Goal: Transaction & Acquisition: Purchase product/service

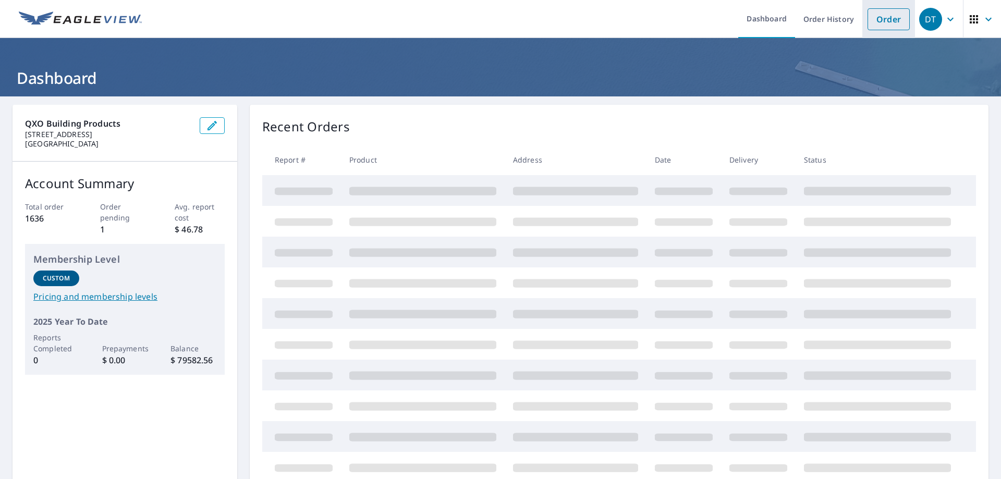
click at [896, 19] on link "Order" at bounding box center [888, 19] width 42 height 22
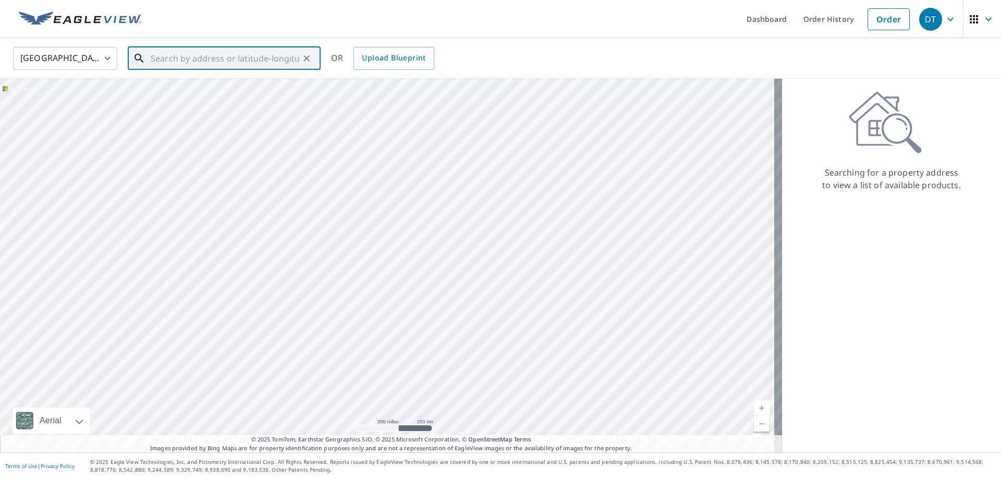
click at [252, 51] on input "text" at bounding box center [225, 58] width 149 height 29
click at [169, 82] on span "[STREET_ADDRESS]" at bounding box center [231, 88] width 164 height 13
type input "[STREET_ADDRESS]"
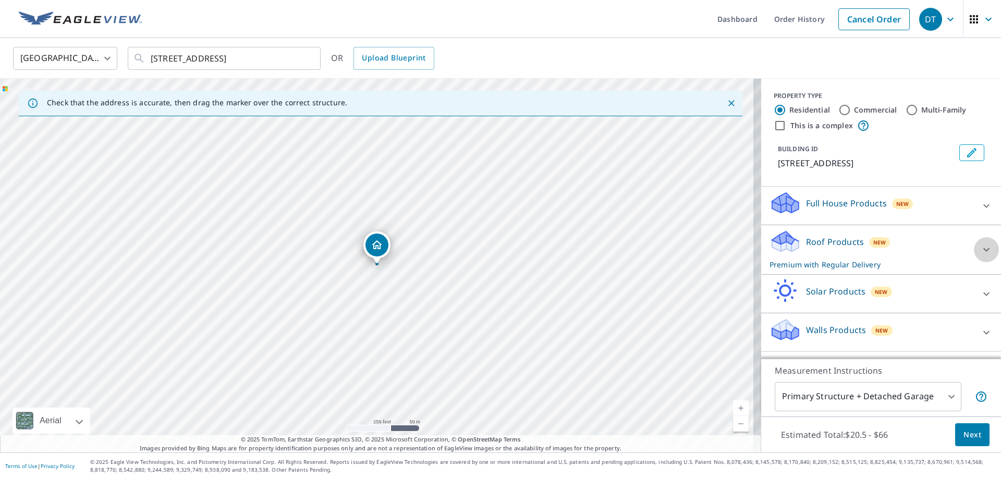
click at [980, 248] on icon at bounding box center [986, 249] width 13 height 13
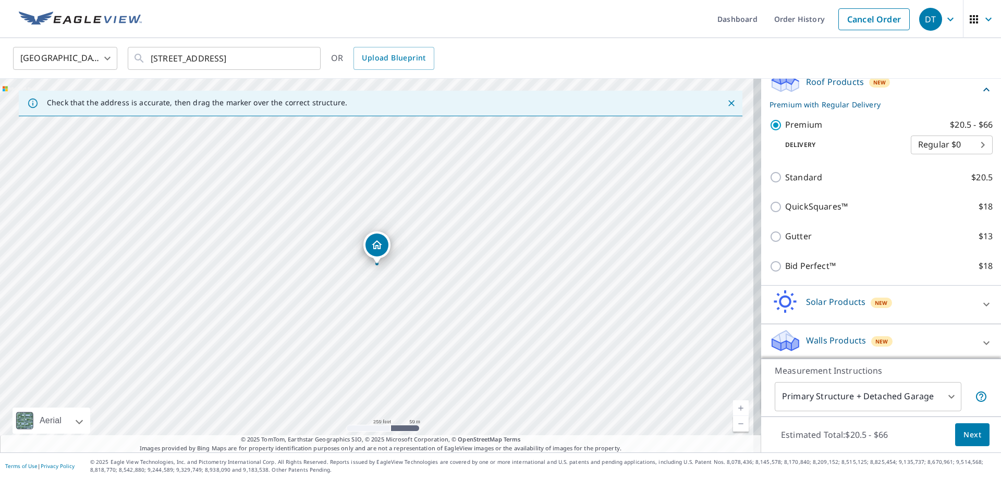
scroll to position [164, 0]
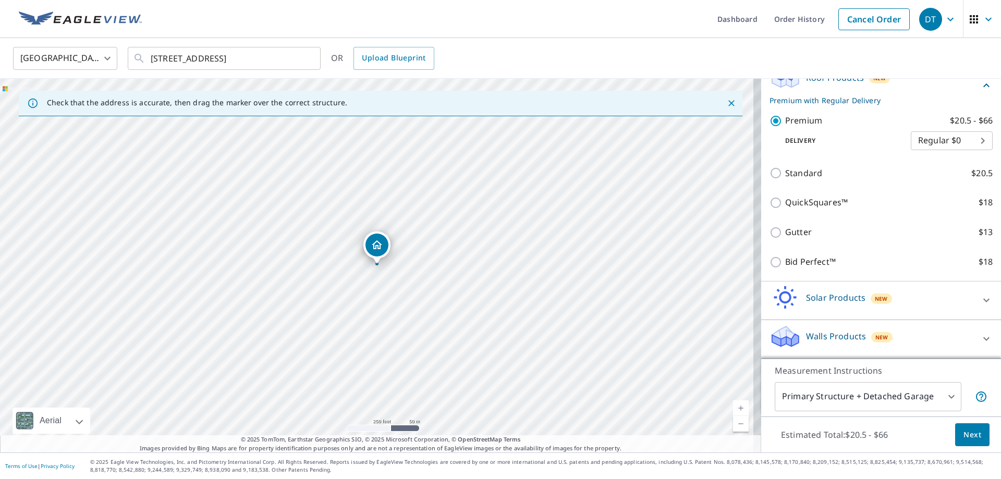
click at [963, 431] on span "Next" at bounding box center [972, 434] width 18 height 13
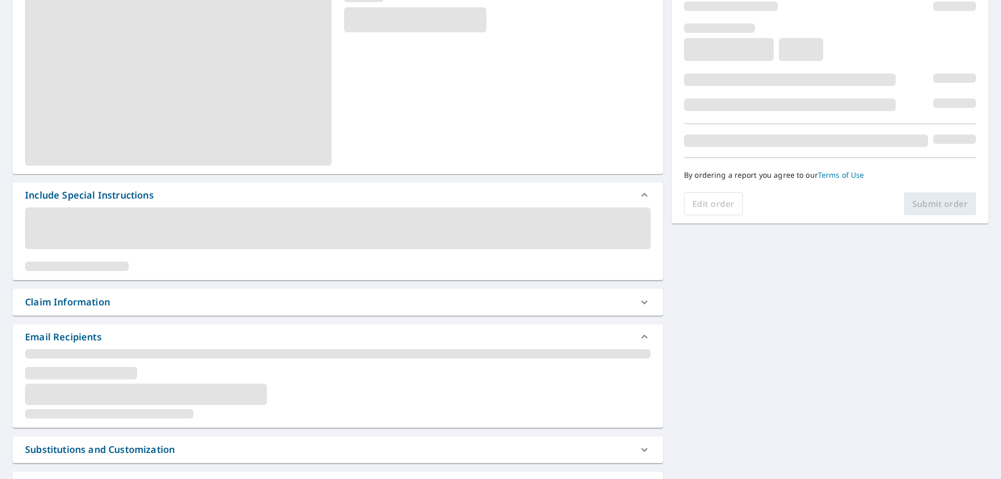
scroll to position [156, 0]
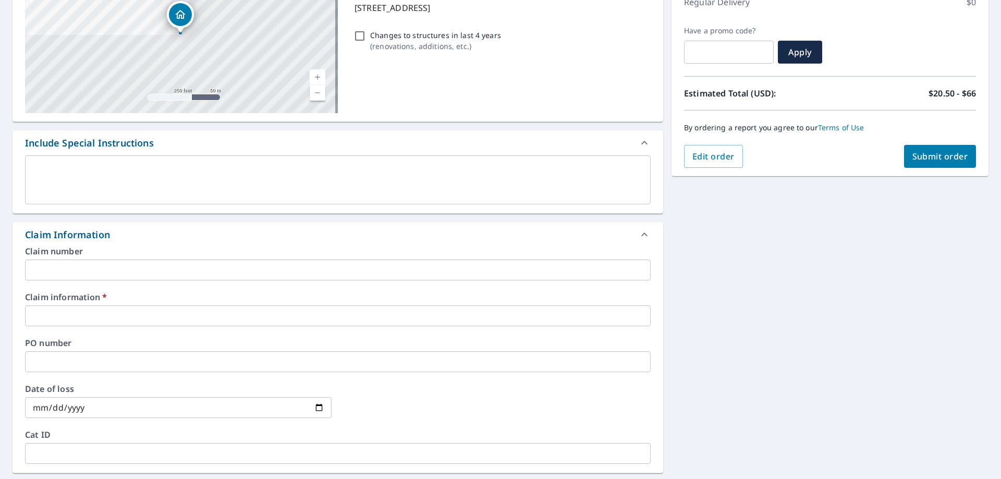
click at [158, 265] on input "text" at bounding box center [337, 270] width 625 height 21
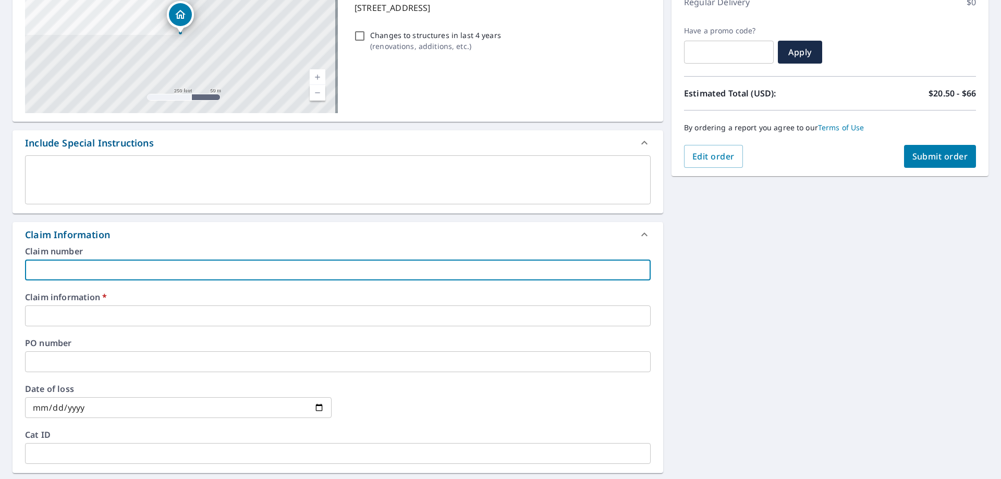
type input "j"
checkbox input "true"
type input "jv"
checkbox input "true"
type input "jvm"
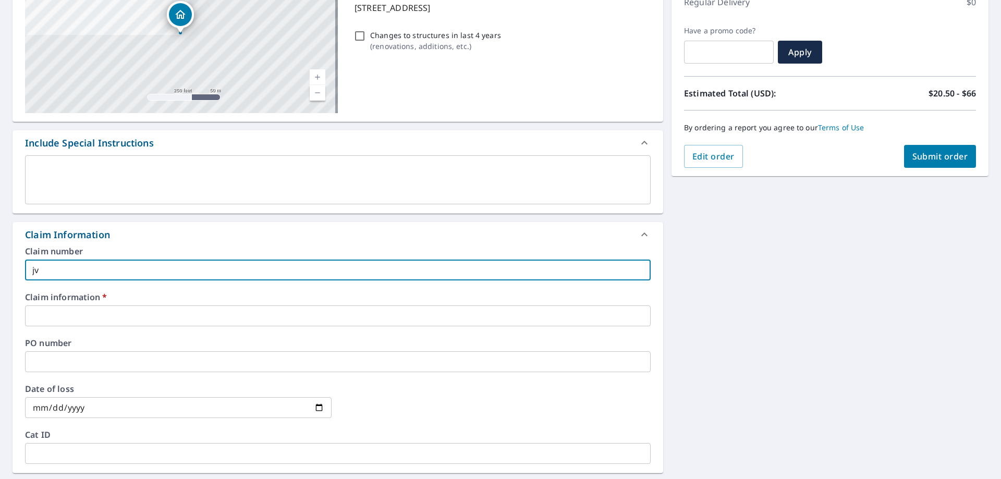
checkbox input "true"
type input "jvm"
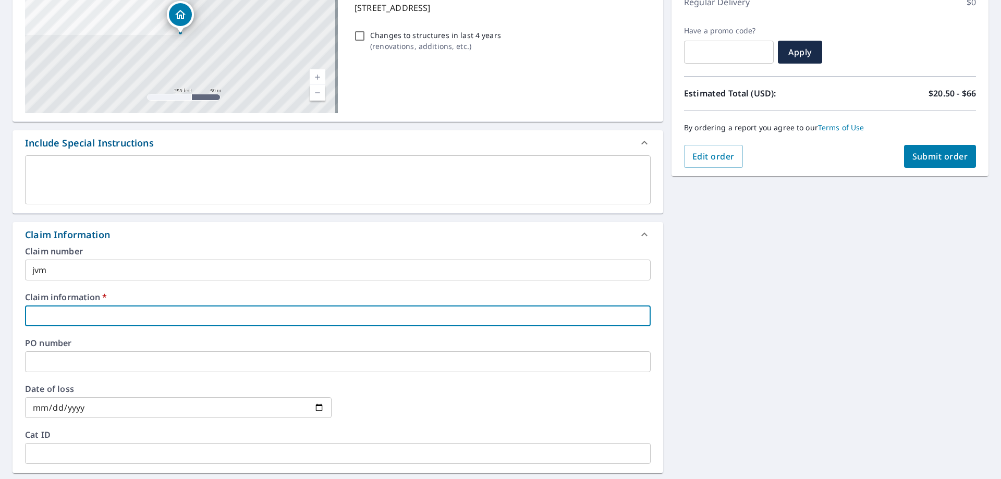
type input "j"
checkbox input "true"
type input "jv"
checkbox input "true"
type input "jvm"
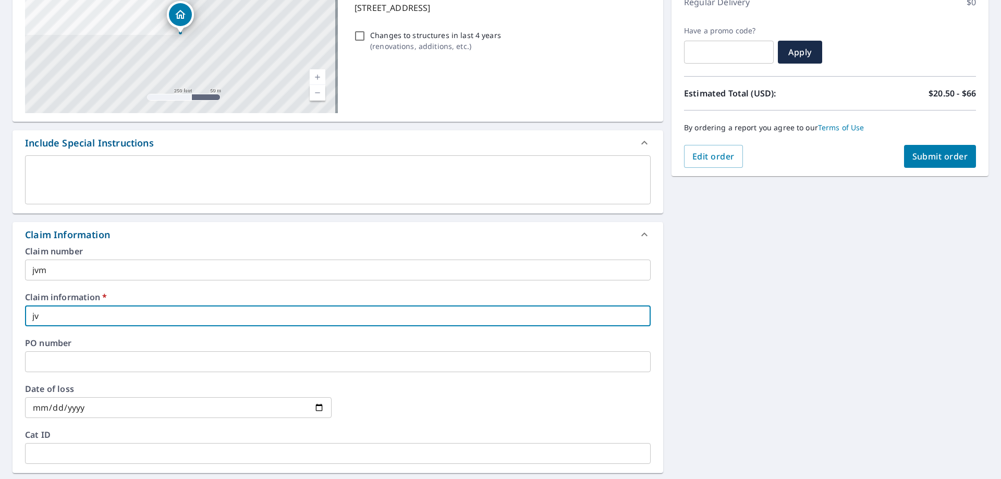
checkbox input "true"
type input "jvm"
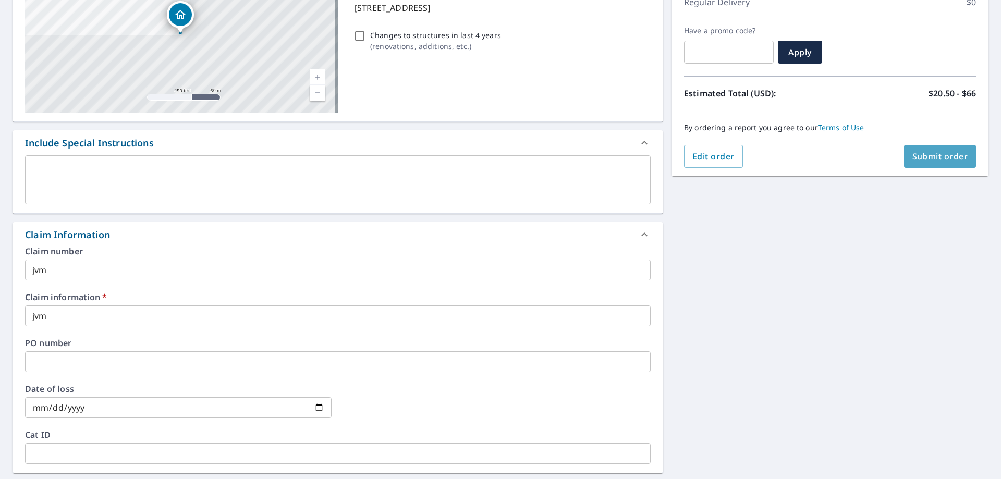
click at [943, 164] on button "Submit order" at bounding box center [940, 156] width 72 height 23
checkbox input "true"
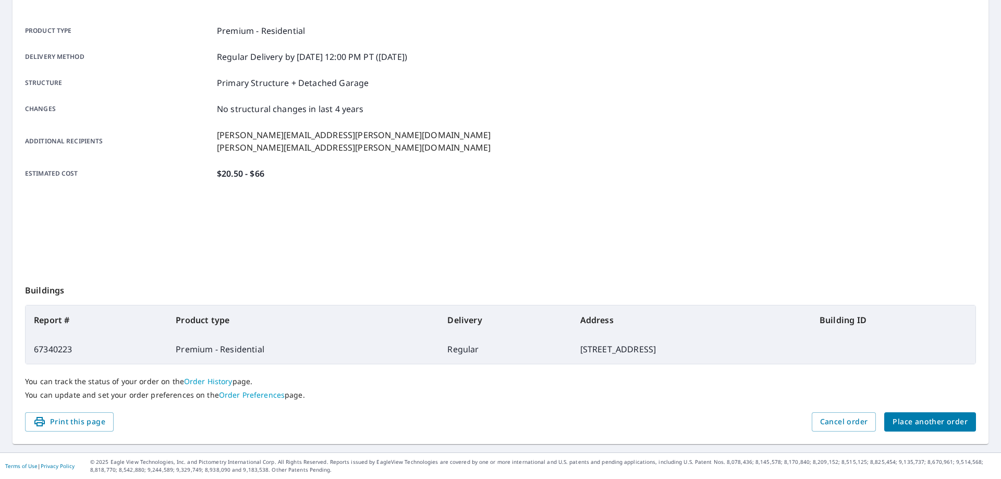
scroll to position [134, 0]
